Goal: Find specific page/section: Find specific page/section

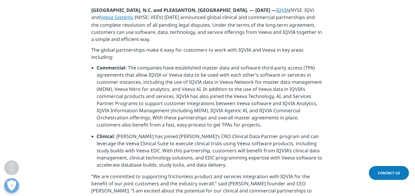
scroll to position [264, 0]
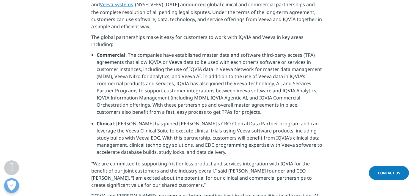
drag, startPoint x: 182, startPoint y: 181, endPoint x: 208, endPoint y: 184, distance: 26.3
copy p "Ari Bousbib"
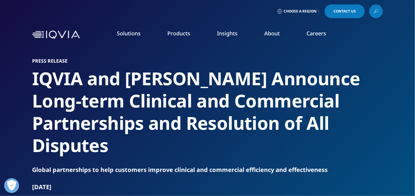
scroll to position [33, 0]
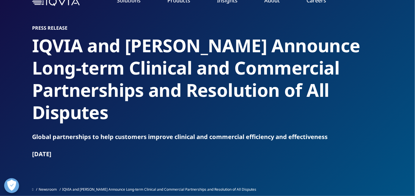
click at [56, 85] on link "Investigator Site Portal" at bounding box center [60, 85] width 96 height 7
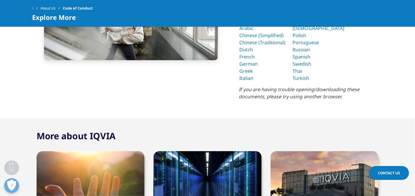
scroll to position [198, 0]
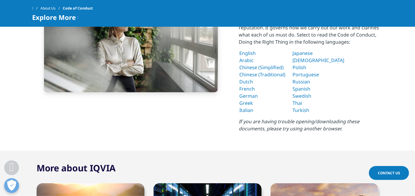
click at [250, 53] on link "English" at bounding box center [247, 53] width 16 height 7
click at [240, 51] on link "English" at bounding box center [247, 53] width 16 height 7
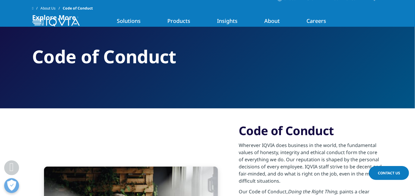
scroll to position [0, 0]
